Goal: Task Accomplishment & Management: Use online tool/utility

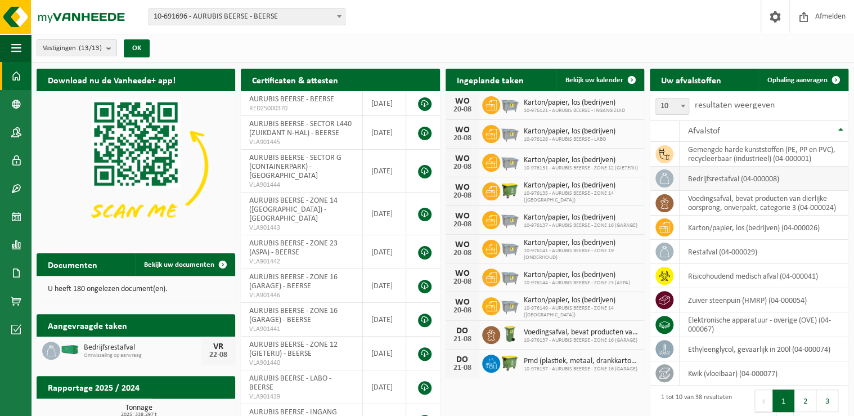
click at [715, 175] on td "bedrijfsrestafval (04-000008)" at bounding box center [763, 178] width 169 height 24
click at [805, 76] on span "Ophaling aanvragen" at bounding box center [797, 79] width 60 height 7
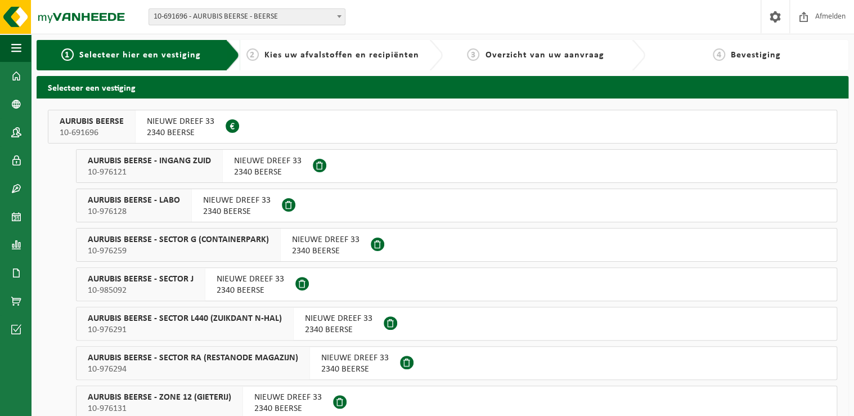
click at [114, 241] on span "AURUBIS BEERSE - SECTOR G (CONTAINERPARK)" at bounding box center [178, 239] width 181 height 11
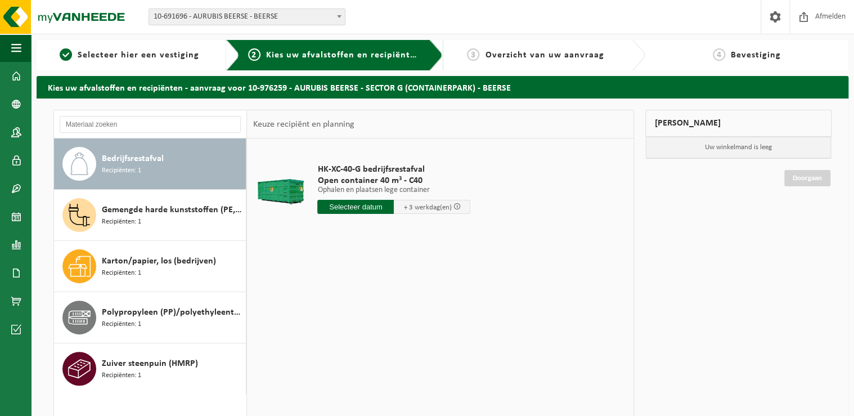
click at [346, 283] on div "HK-XC-40-G bedrijfsrestafval Open container 40 m³ - C40 Ophalen en plaatsen leg…" at bounding box center [440, 306] width 386 height 337
click at [453, 205] on span at bounding box center [456, 205] width 7 height 7
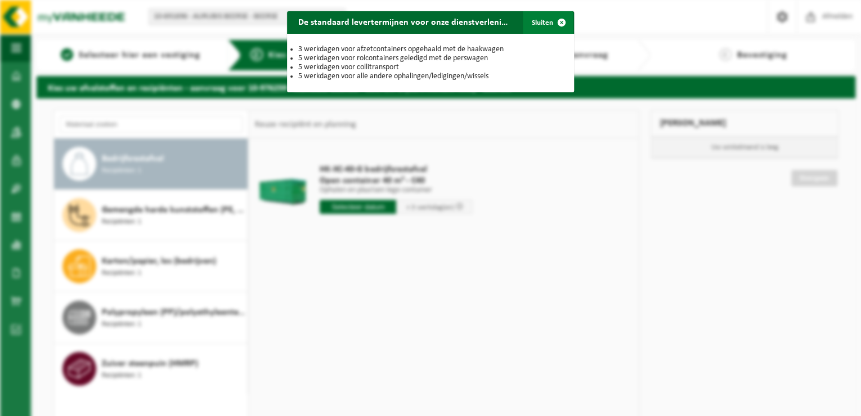
click at [544, 21] on button "Sluiten" at bounding box center [548, 22] width 50 height 22
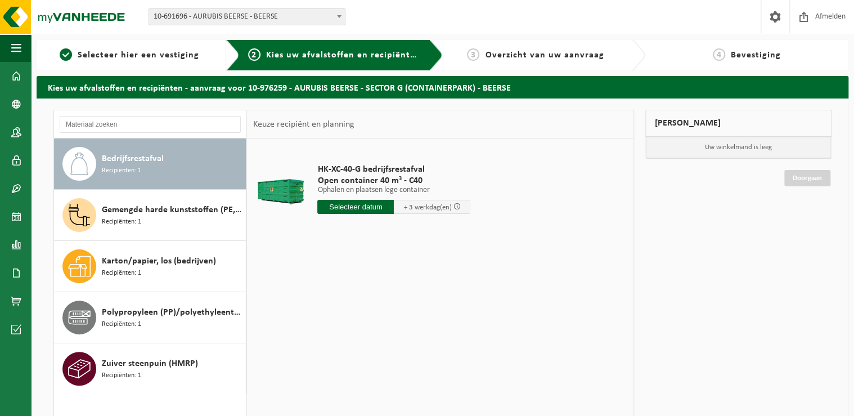
click at [362, 211] on input "text" at bounding box center [355, 207] width 76 height 14
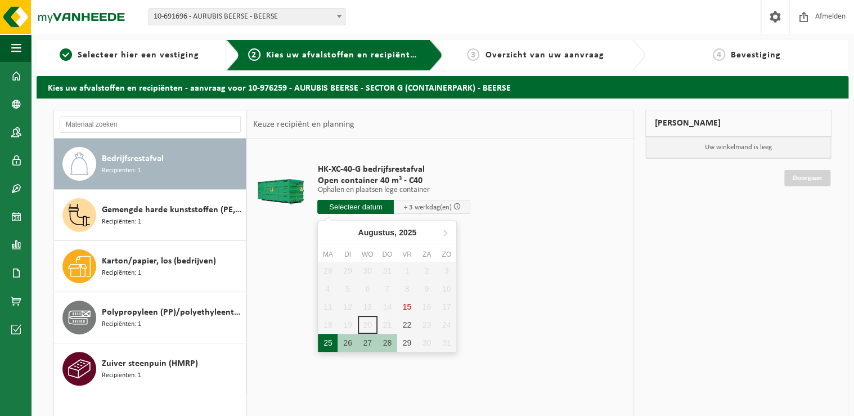
click at [326, 342] on div "25" at bounding box center [328, 343] width 20 height 18
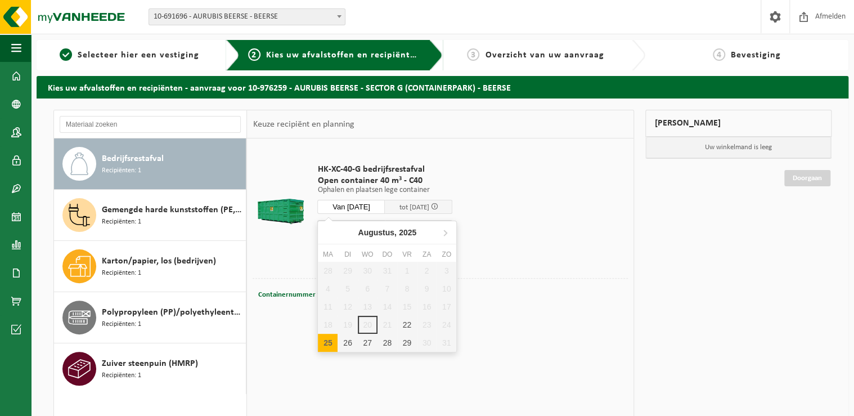
click at [381, 205] on input "Van [DATE]" at bounding box center [350, 207] width 67 height 14
click at [409, 326] on div "22" at bounding box center [407, 325] width 20 height 18
type input "Van [DATE]"
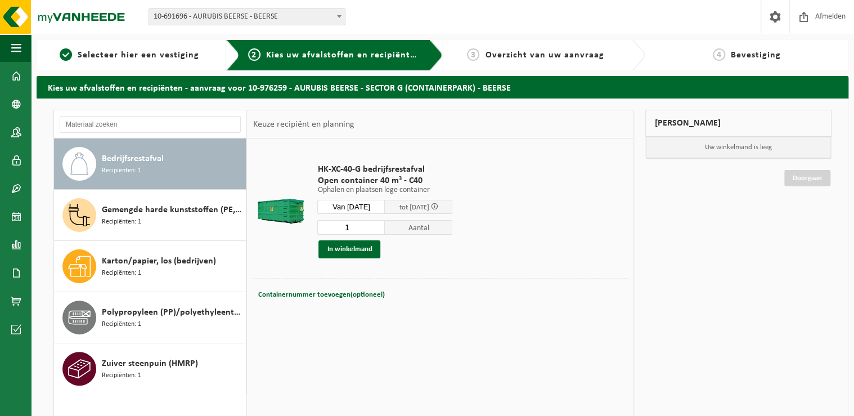
click at [483, 285] on div "Containernummer toevoegen(optioneel) Annuleren" at bounding box center [440, 294] width 375 height 33
click at [420, 261] on div "HK-XC-40-G bedrijfsrestafval Open container 40 m³ - C40 Ophalen en plaatsen leg…" at bounding box center [385, 210] width 146 height 117
click at [421, 259] on div "HK-XC-40-G bedrijfsrestafval Open container 40 m³ - C40 Ophalen en plaatsen leg…" at bounding box center [385, 210] width 146 height 117
